Goal: Transaction & Acquisition: Purchase product/service

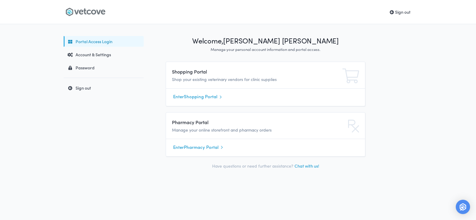
click at [202, 97] on link "Enter Shopping Portal" at bounding box center [265, 96] width 185 height 9
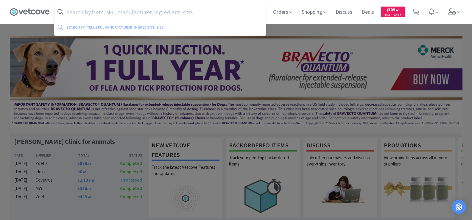
click at [162, 16] on input "text" at bounding box center [159, 12] width 211 height 14
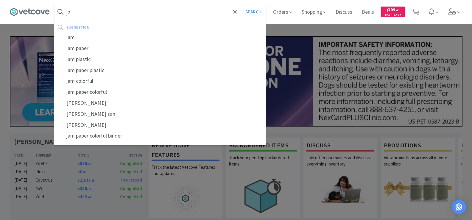
type input "j"
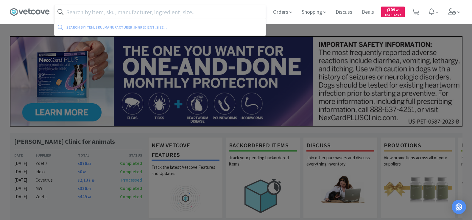
type input "a"
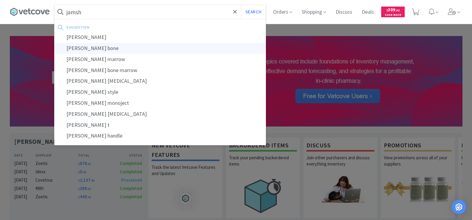
click at [127, 47] on div "[PERSON_NAME] bone" at bounding box center [159, 48] width 211 height 11
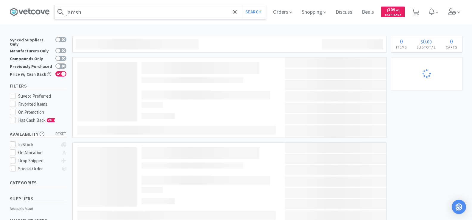
type input "[PERSON_NAME] bone"
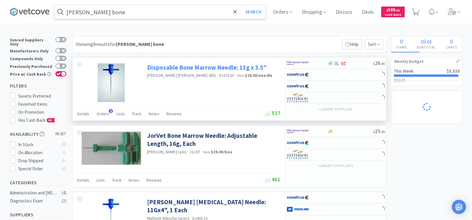
select select "1"
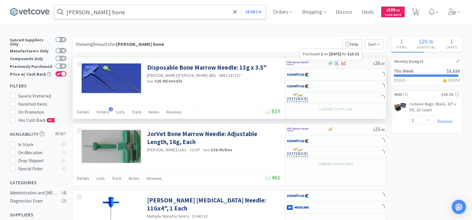
click at [338, 65] on icon at bounding box center [337, 63] width 4 height 4
select select "1"
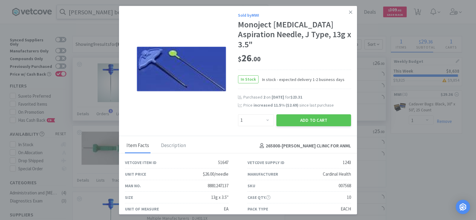
select select "3"
select select "1"
click at [349, 12] on icon at bounding box center [350, 11] width 3 height 3
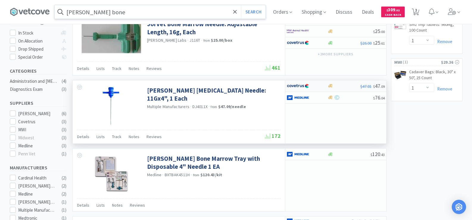
scroll to position [119, 0]
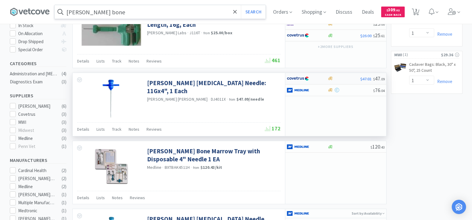
click at [294, 79] on img at bounding box center [298, 78] width 22 height 9
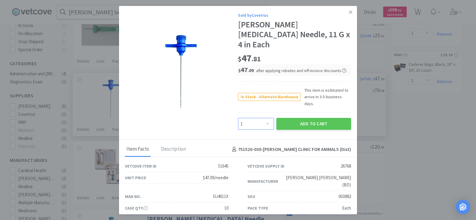
click at [252, 118] on select "Enter Quantity 1 2 3 4 5 6 7 8 9 10 11 12 13 14 15 16 17 18 19 20 Enter Quantity" at bounding box center [256, 124] width 36 height 12
select select "2"
click at [238, 118] on select "Enter Quantity 1 2 3 4 5 6 7 8 9 10 11 12 13 14 15 16 17 18 19 20 Enter Quantity" at bounding box center [256, 124] width 36 height 12
click at [309, 118] on button "Add to Cart" at bounding box center [314, 124] width 75 height 12
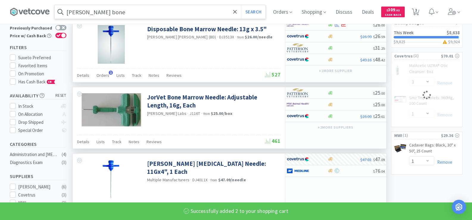
scroll to position [30, 0]
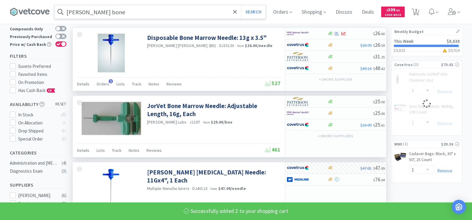
select select "2"
select select "3"
select select "1"
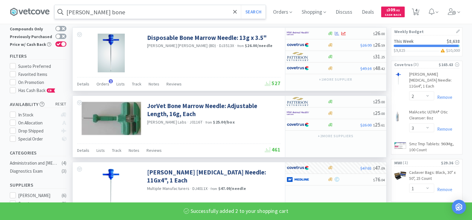
scroll to position [0, 0]
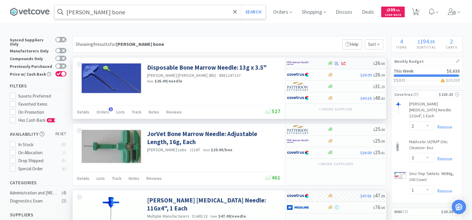
click at [334, 65] on div at bounding box center [337, 63] width 6 height 4
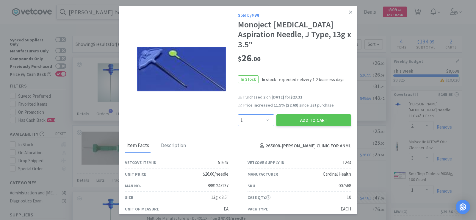
click at [258, 122] on select "Enter Quantity 1 2 3 4 5 6 7 8 9 10 11 12 13 14 15 16 17 18 19 20 Enter Quantity" at bounding box center [256, 120] width 36 height 12
select select "2"
click at [238, 114] on select "Enter Quantity 1 2 3 4 5 6 7 8 9 10 11 12 13 14 15 16 17 18 19 20 Enter Quantity" at bounding box center [256, 120] width 36 height 12
click at [300, 121] on button "Add to Cart" at bounding box center [314, 120] width 75 height 12
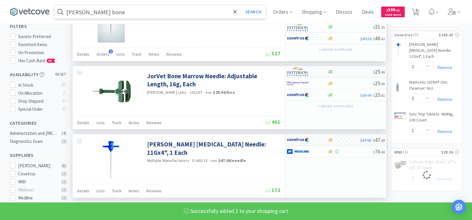
select select "2"
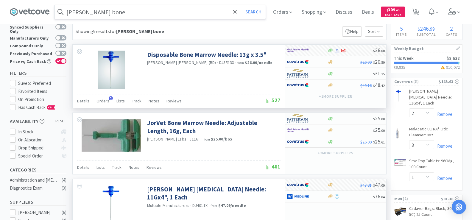
scroll to position [12, 0]
